Goal: Use online tool/utility: Utilize a website feature to perform a specific function

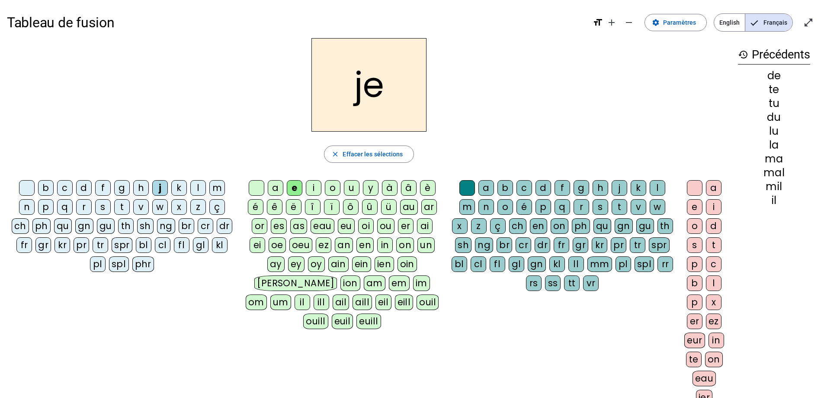
click at [85, 187] on div "d" at bounding box center [84, 188] width 16 height 16
click at [215, 187] on div "m" at bounding box center [217, 188] width 16 height 16
click at [199, 188] on div "l" at bounding box center [198, 188] width 16 height 16
click at [352, 187] on div "u" at bounding box center [352, 188] width 16 height 16
click at [142, 206] on div "v" at bounding box center [141, 207] width 16 height 16
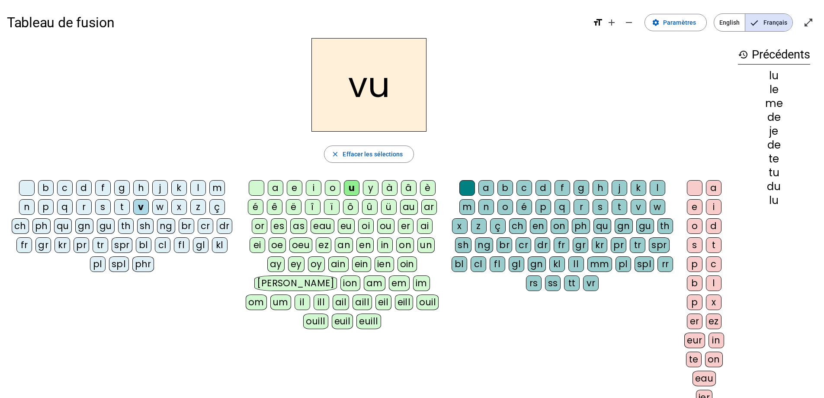
click at [47, 187] on div "b" at bounding box center [46, 188] width 16 height 16
click at [46, 207] on div "p" at bounding box center [46, 207] width 16 height 16
click at [103, 207] on div "s" at bounding box center [103, 207] width 16 height 16
click at [274, 187] on div "a" at bounding box center [276, 188] width 16 height 16
click at [200, 186] on div "l" at bounding box center [198, 188] width 16 height 16
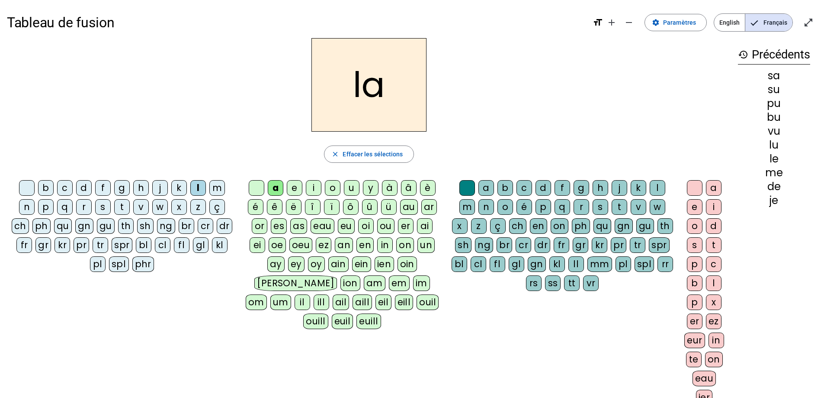
click at [526, 187] on div "c" at bounding box center [525, 188] width 16 height 16
click at [102, 208] on div "s" at bounding box center [103, 207] width 16 height 16
click at [120, 206] on div "t" at bounding box center [122, 207] width 16 height 16
click at [696, 224] on div "o" at bounding box center [695, 226] width 16 height 16
